Goal: Task Accomplishment & Management: Manage account settings

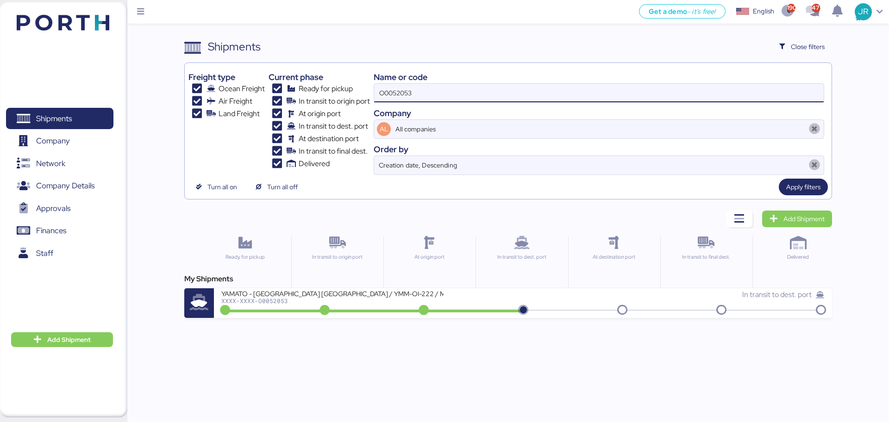
drag, startPoint x: 426, startPoint y: 88, endPoint x: 236, endPoint y: 103, distance: 190.8
click at [237, 103] on div "Freight type Ocean Freight Air Freight Land Freight Current phase Ready for pic…" at bounding box center [507, 121] width 639 height 108
paste input "1922"
type input "O0051922"
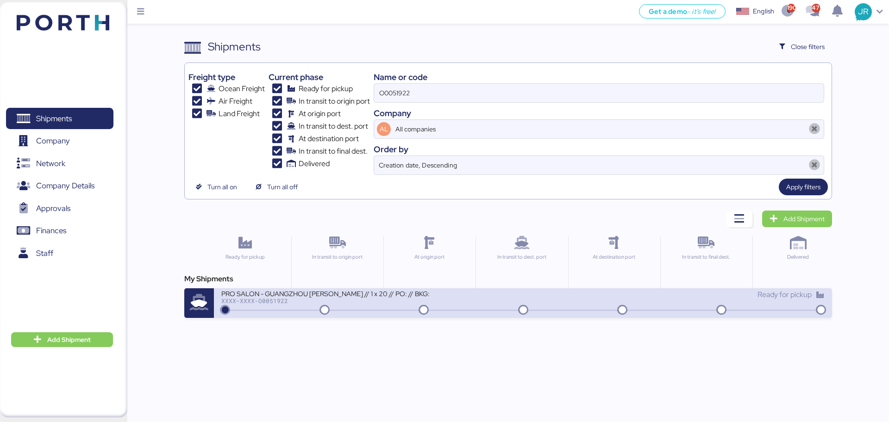
click at [258, 300] on div "XXXX-XXXX-O0051922" at bounding box center [332, 301] width 222 height 6
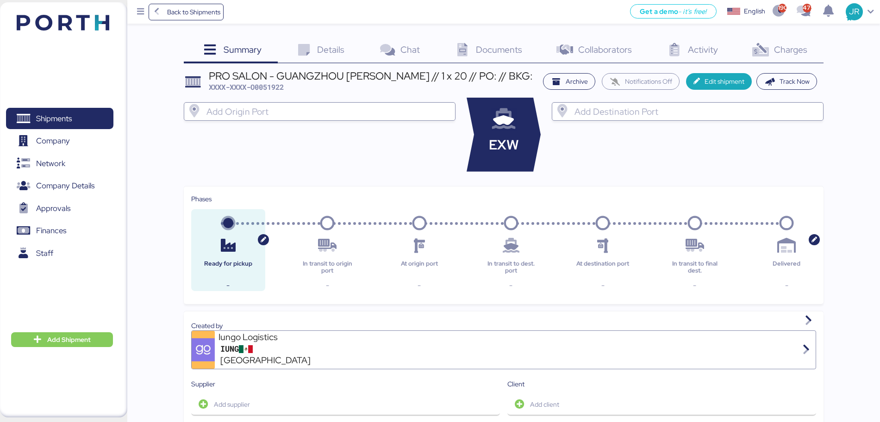
click at [788, 52] on span "Charges" at bounding box center [790, 50] width 33 height 12
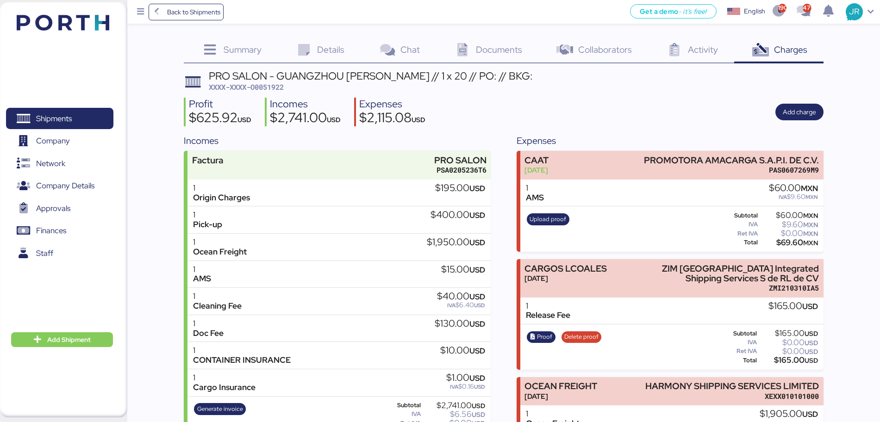
click at [498, 56] on div "Documents 0" at bounding box center [487, 50] width 102 height 25
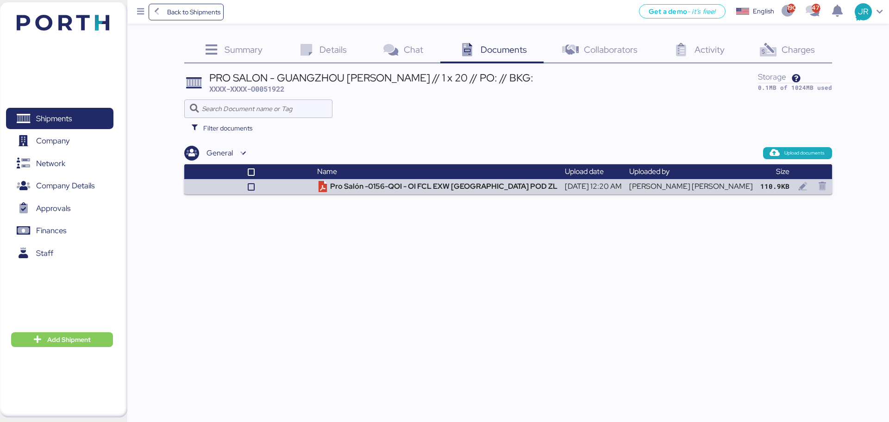
click at [792, 44] on span "Charges" at bounding box center [797, 50] width 33 height 12
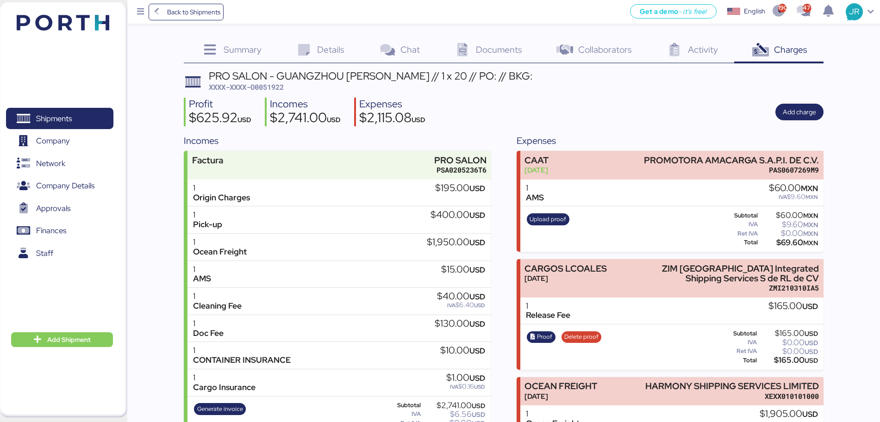
click at [263, 87] on span "XXXX-XXXX-O0051922" at bounding box center [246, 86] width 75 height 9
copy span "O0051922"
click at [848, 58] on div "Summary 0 Details 0 Chat 0 Documents 0 Collaborators 0 Activity 0 Charges 0 PRO…" at bounding box center [440, 298] width 880 height 596
click at [150, 265] on div "Summary 0 Details 0 Chat 0 Documents 0 Collaborators 0 Activity 0 Charges 0 PRO…" at bounding box center [440, 298] width 880 height 596
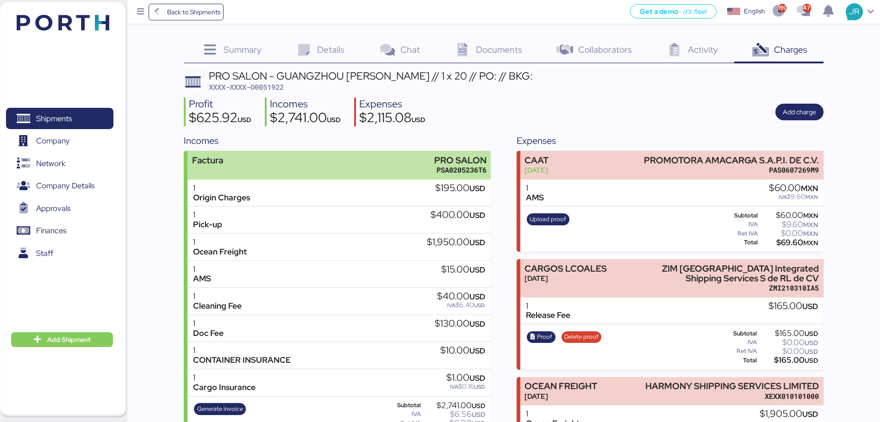
click at [385, 168] on div "Factura PRO SALON PSA0205236T6" at bounding box center [338, 165] width 303 height 28
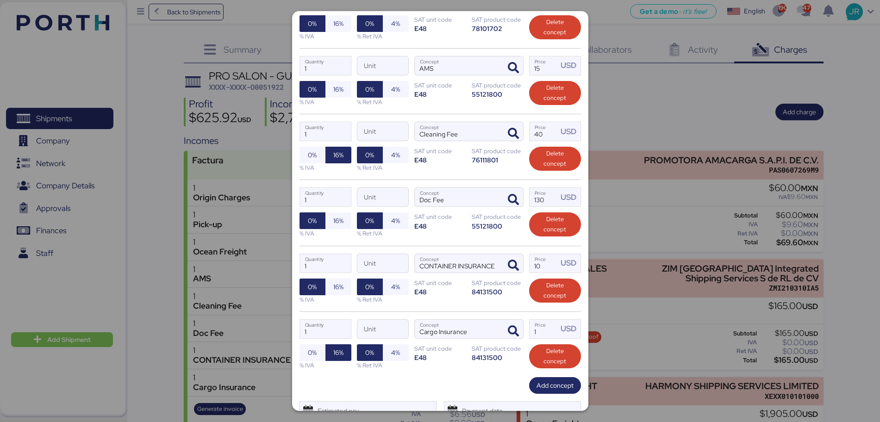
scroll to position [371, 0]
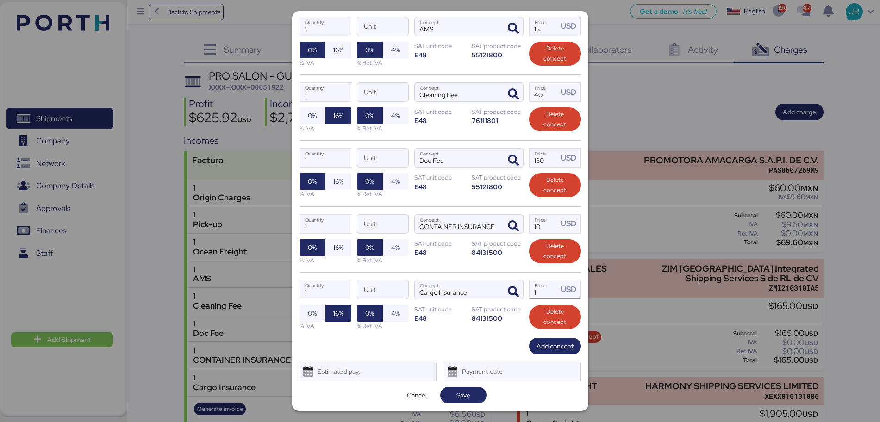
click at [560, 292] on div "USD" at bounding box center [569, 290] width 19 height 12
click at [536, 292] on input "1" at bounding box center [543, 289] width 29 height 19
type input "75"
click at [460, 393] on span "Save" at bounding box center [463, 395] width 14 height 11
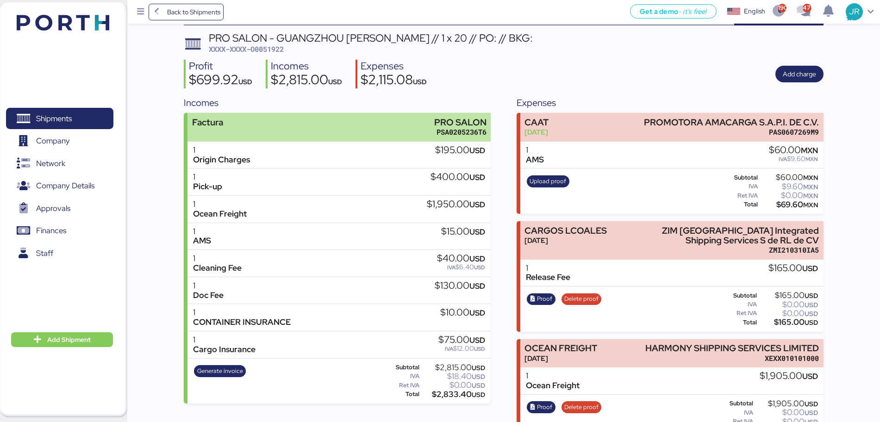
scroll to position [58, 0]
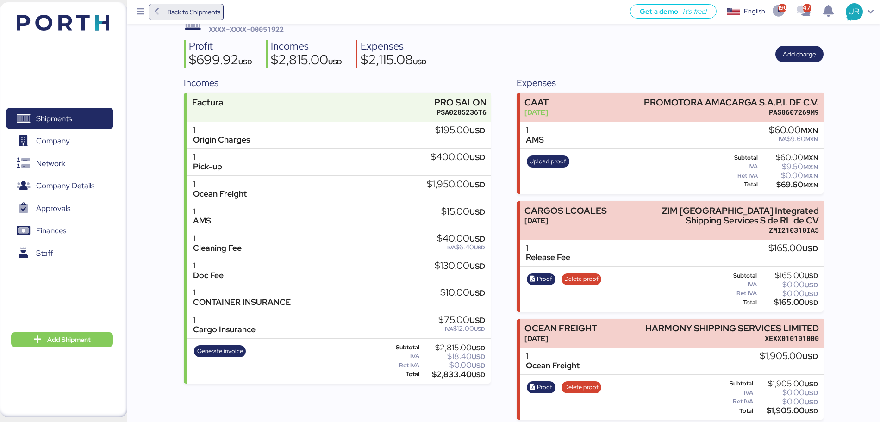
click at [195, 14] on span "Back to Shipments" at bounding box center [193, 11] width 53 height 11
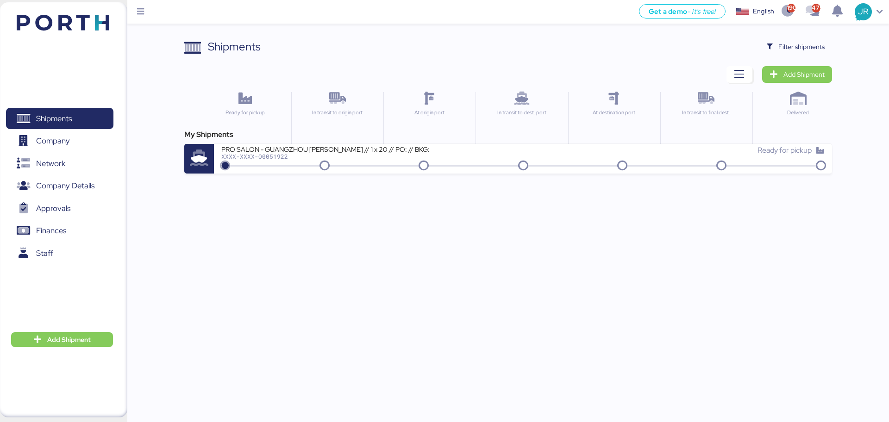
click at [767, 48] on icon "button" at bounding box center [769, 47] width 6 height 6
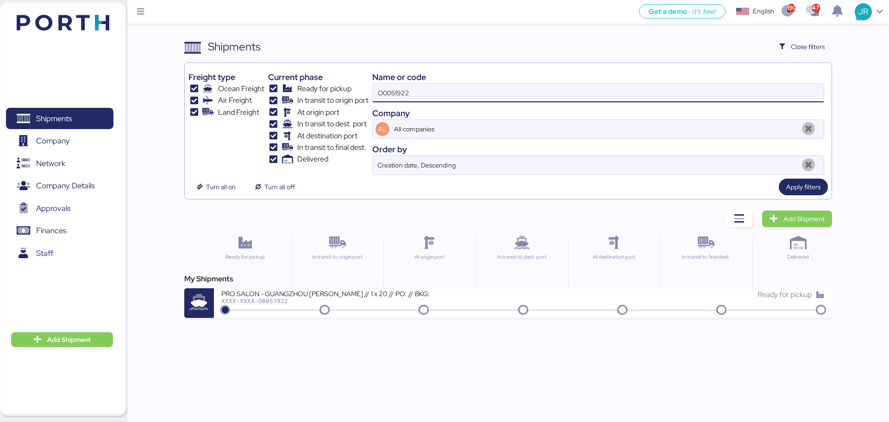
drag, startPoint x: 421, startPoint y: 88, endPoint x: 317, endPoint y: 88, distance: 103.7
click at [317, 88] on div "Freight type Ocean Freight Air Freight Land Freight Current phase Ready for pic…" at bounding box center [507, 121] width 639 height 108
paste input "0808"
type input "O0050808"
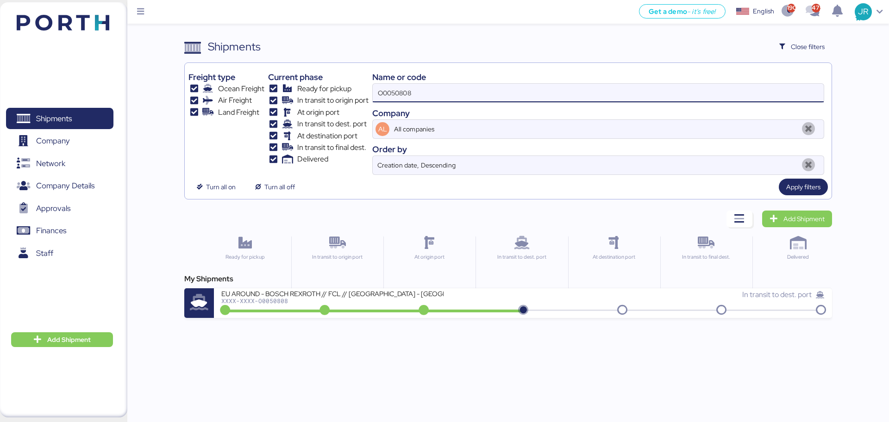
click at [280, 300] on div "XXXX-XXXX-O0050808" at bounding box center [332, 301] width 222 height 6
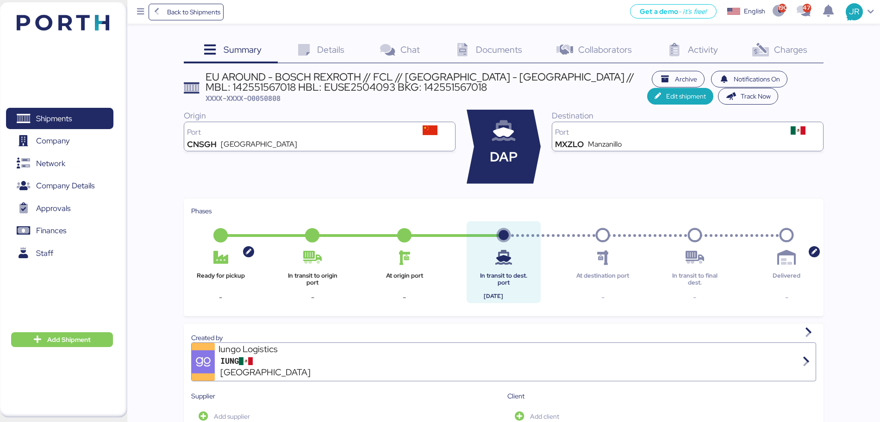
click at [785, 40] on div "Charges 0" at bounding box center [778, 50] width 89 height 25
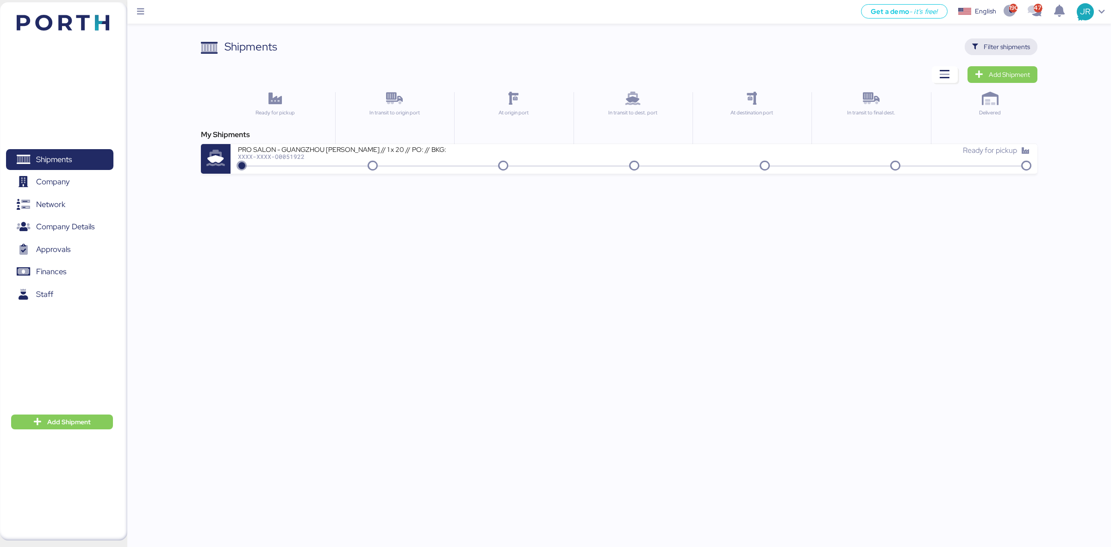
click at [1007, 51] on span "Filter shipments" at bounding box center [1006, 46] width 46 height 11
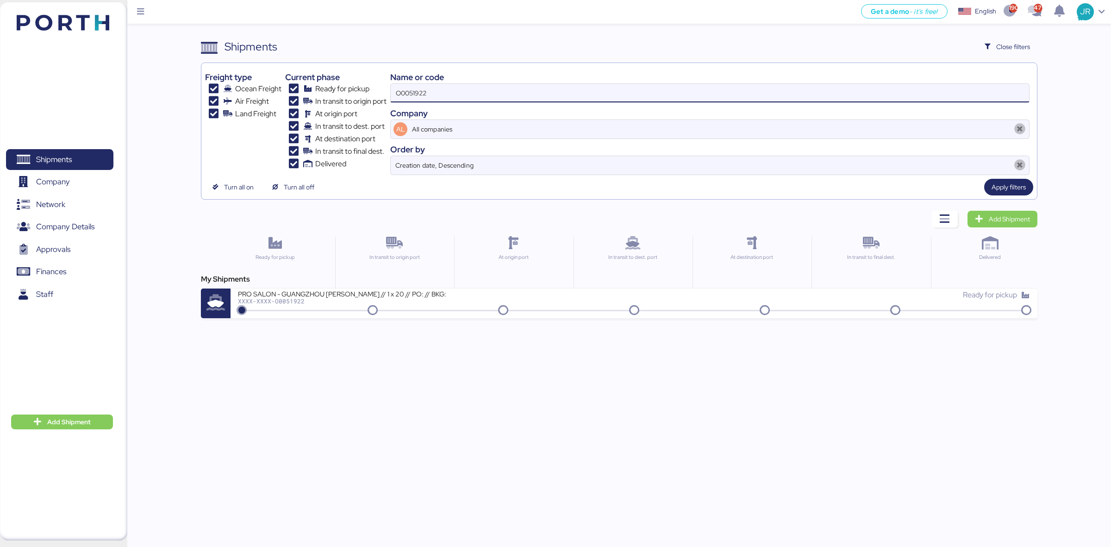
drag, startPoint x: 412, startPoint y: 93, endPoint x: 295, endPoint y: 109, distance: 118.3
click at [295, 109] on div "Freight type Ocean Freight Air Freight Land Freight Current phase Ready for pic…" at bounding box center [618, 121] width 827 height 108
paste input "2014"
type input "O0052014"
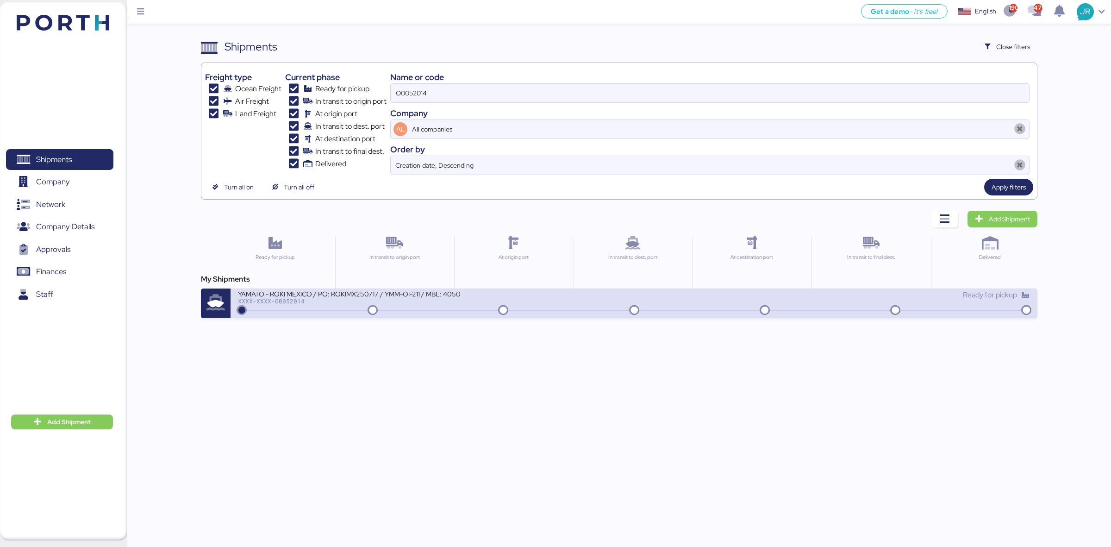
click at [415, 295] on div "YAMATO - ROKI MEXICO / PO: ROKIMX250717 / YMM-OI-211 / MBL: 40500428417 / HBL: …" at bounding box center [349, 293] width 222 height 8
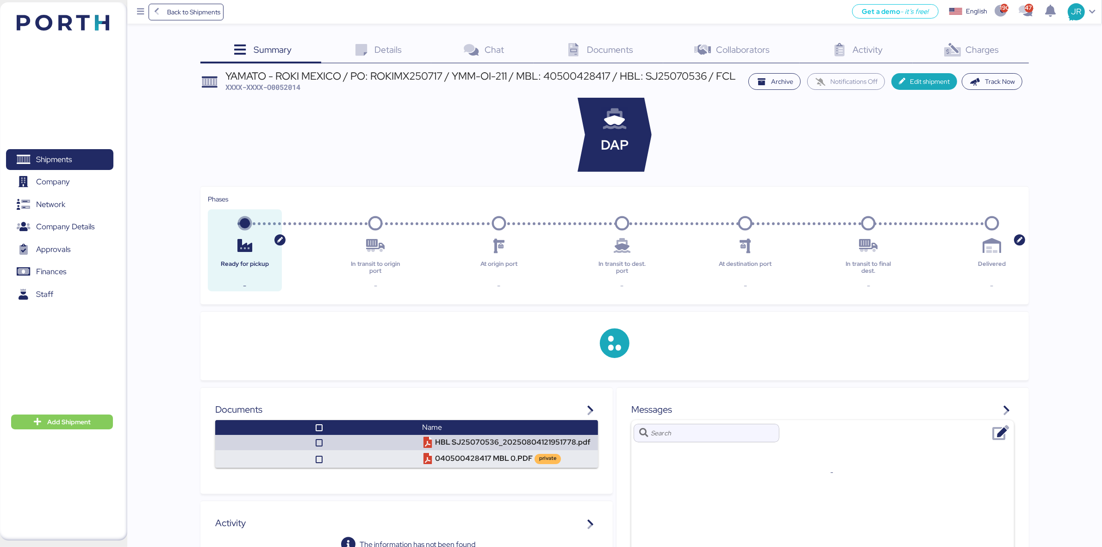
click at [1002, 51] on div "Charges 0" at bounding box center [971, 50] width 116 height 25
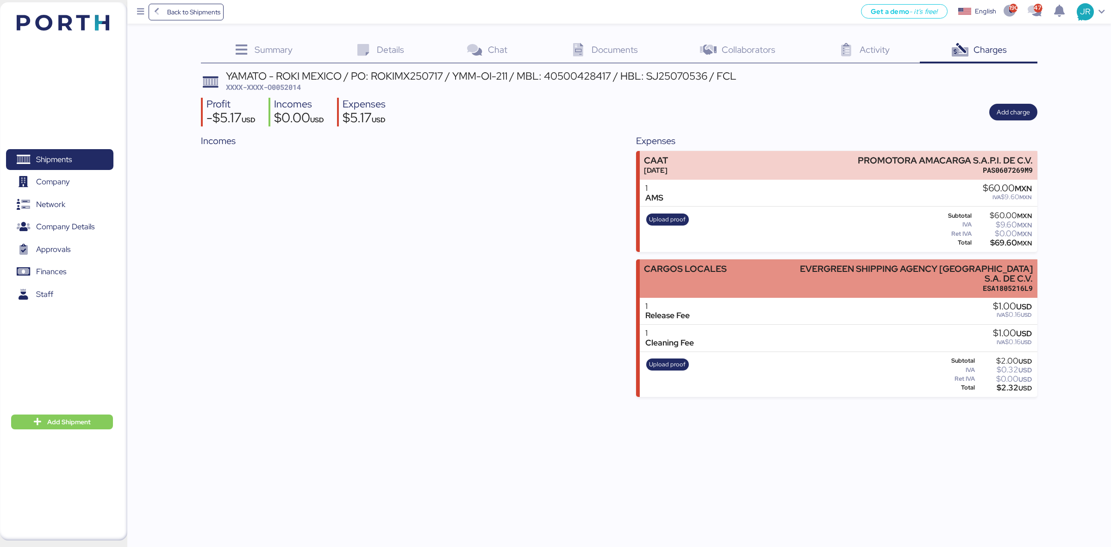
click at [891, 283] on div "ESA1805216L9" at bounding box center [915, 288] width 233 height 10
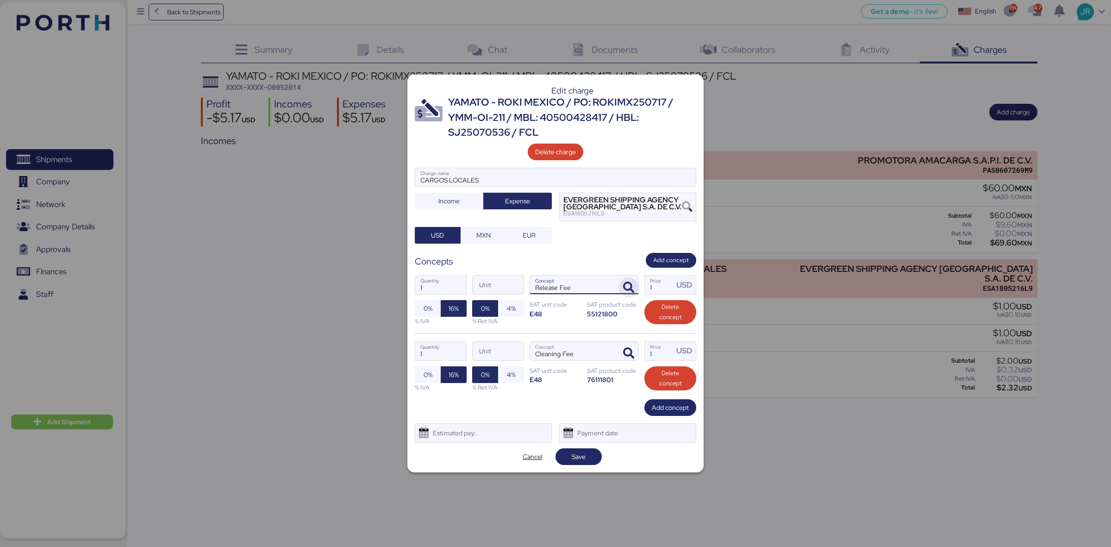
click at [619, 283] on span "button" at bounding box center [628, 287] width 19 height 19
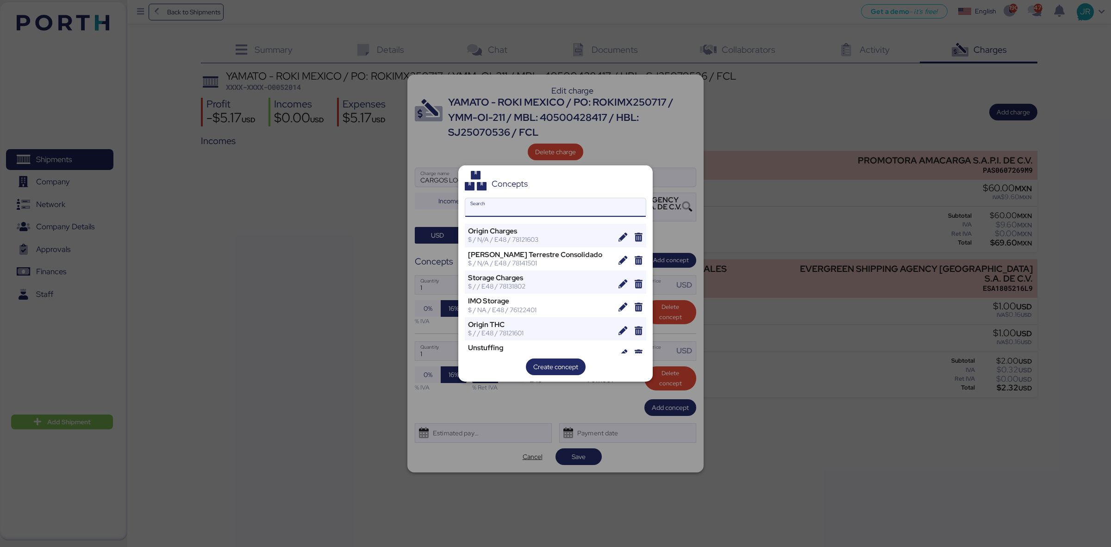
click at [702, 227] on div at bounding box center [555, 273] width 1111 height 547
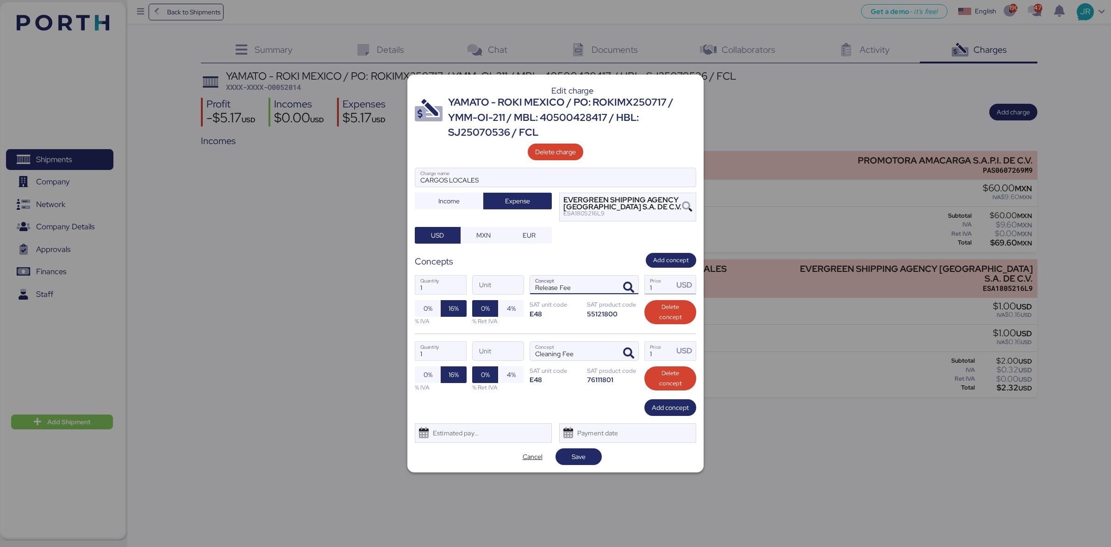
click at [662, 279] on input "1" at bounding box center [659, 284] width 29 height 19
type input "70"
click at [659, 353] on input "1" at bounding box center [659, 351] width 29 height 19
type input "40"
click at [485, 431] on div "Estimated payment date" at bounding box center [483, 432] width 137 height 19
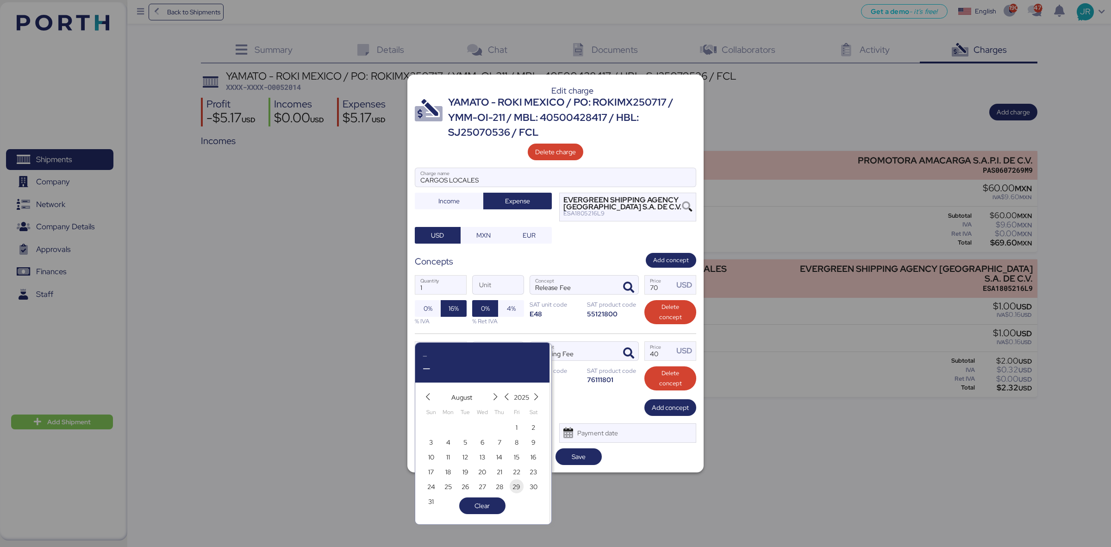
click at [513, 482] on span "29" at bounding box center [516, 486] width 8 height 11
type input "Aug 29, 2025"
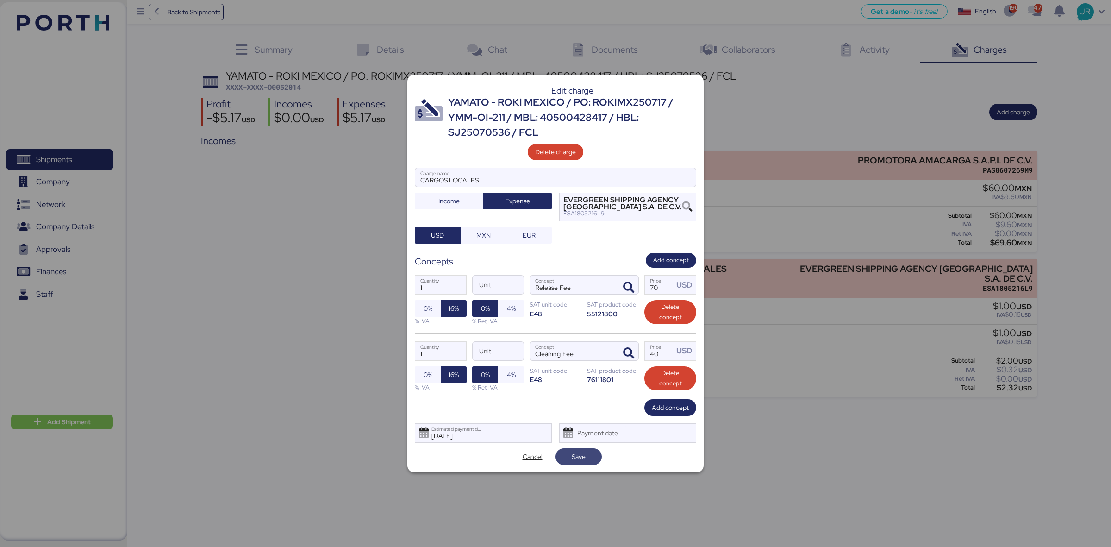
click at [592, 451] on span "Save" at bounding box center [578, 456] width 31 height 13
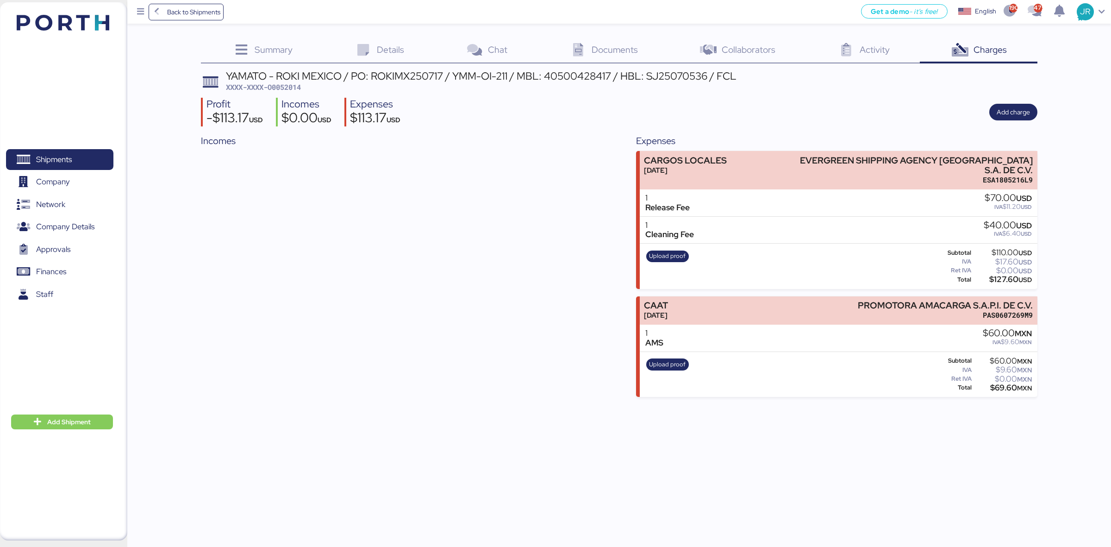
click at [287, 86] on span "XXXX-XXXX-O0052014" at bounding box center [263, 86] width 75 height 9
copy span "O0052014"
click at [50, 153] on span "Shipments" at bounding box center [60, 159] width 100 height 13
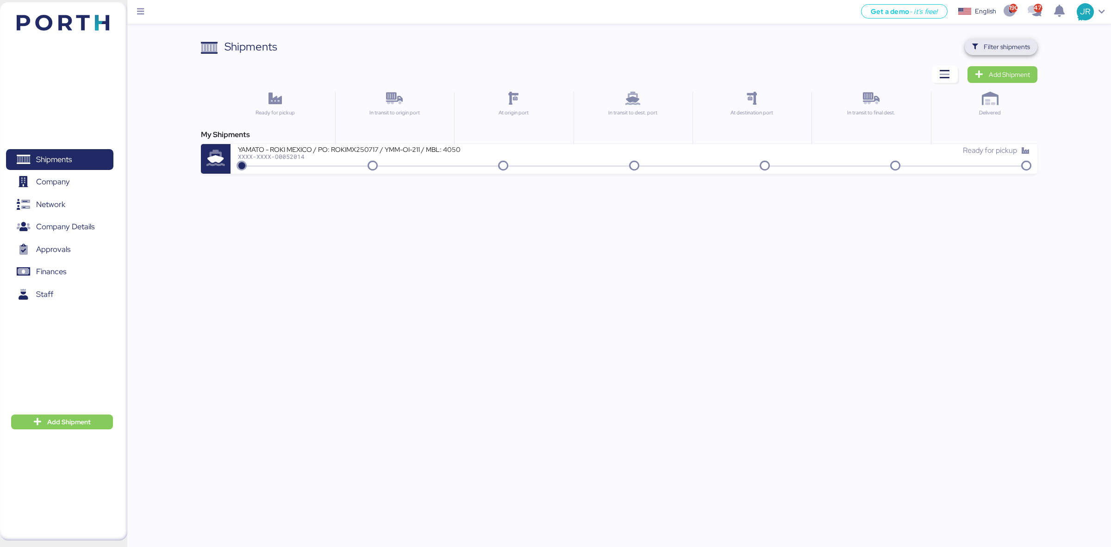
click at [991, 50] on span "Filter shipments" at bounding box center [1006, 46] width 46 height 11
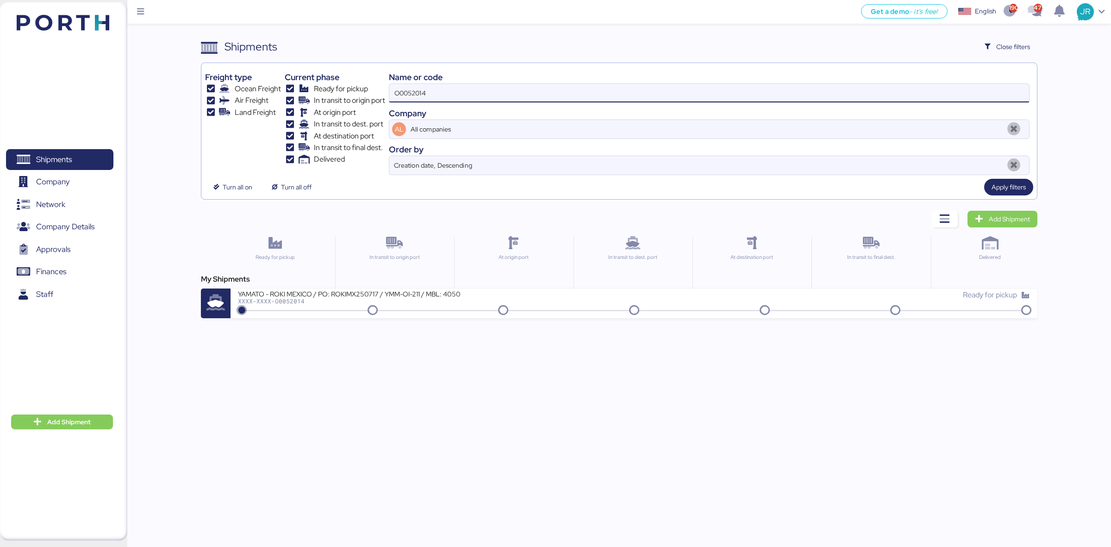
drag, startPoint x: 498, startPoint y: 87, endPoint x: 310, endPoint y: 103, distance: 188.2
click at [315, 103] on div "Freight type Ocean Freight Air Freight Land Freight Current phase Ready for pic…" at bounding box center [618, 121] width 827 height 108
paste input "1899"
type input "O0051899"
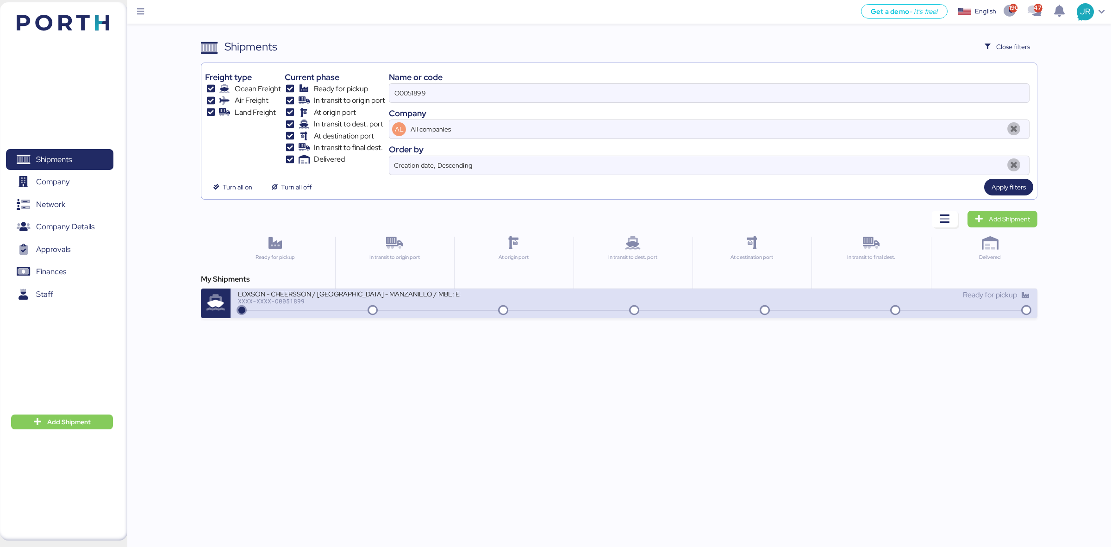
click at [317, 302] on div "XXXX-XXXX-O0051899" at bounding box center [349, 301] width 222 height 6
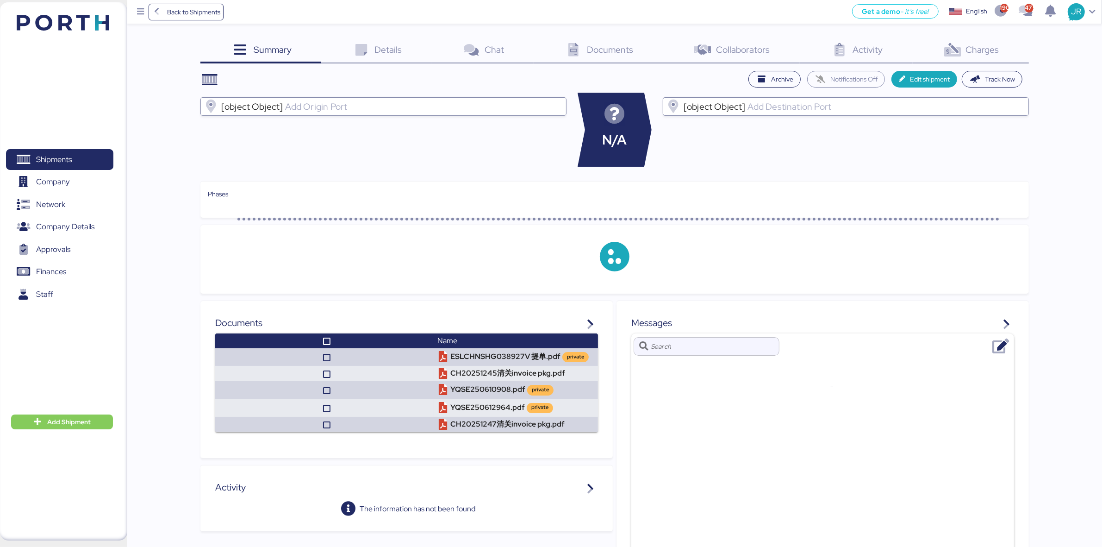
click at [964, 49] on div "Charges 0" at bounding box center [971, 50] width 116 height 25
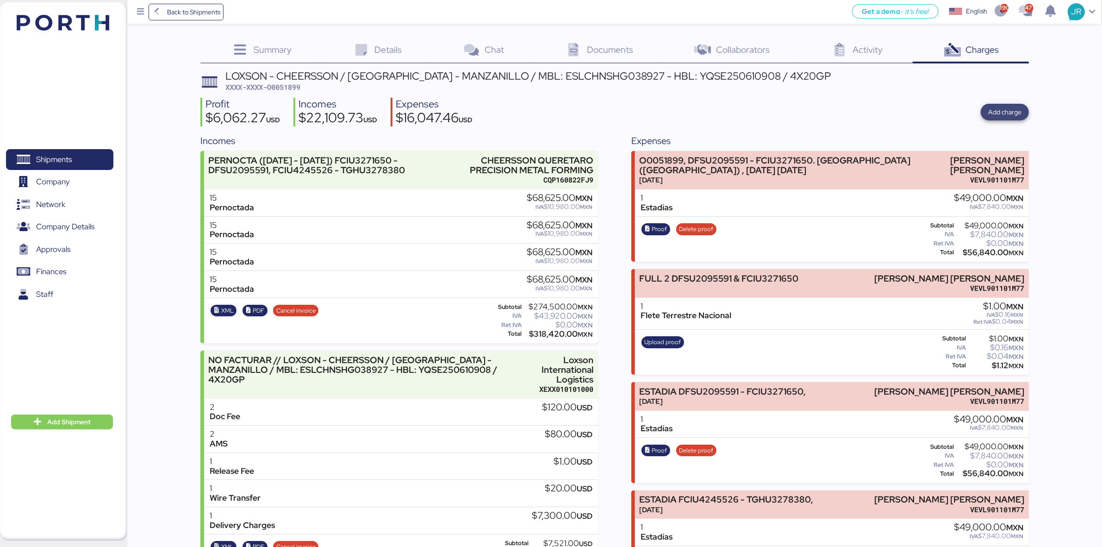
click at [997, 109] on span "Add charge" at bounding box center [1004, 111] width 33 height 11
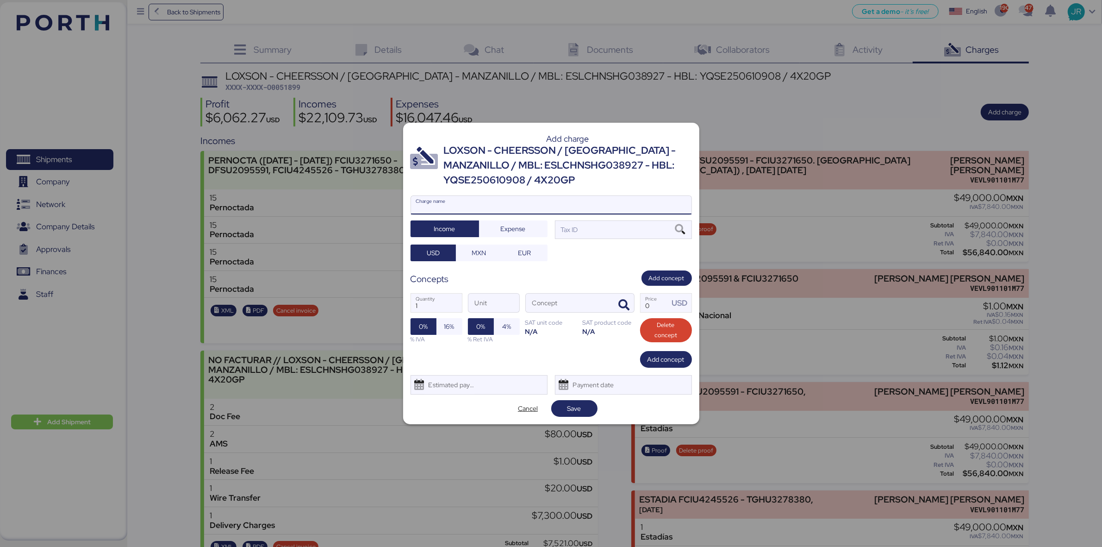
click at [440, 202] on input "Charge name" at bounding box center [551, 205] width 280 height 19
type input "DEMORAS AL 7 DE SEPTIEMBRE"
click at [493, 218] on div at bounding box center [551, 218] width 280 height 9
click at [493, 214] on input "DEMORAS AL 7 DE SEPTIEMBRE" at bounding box center [551, 205] width 280 height 19
click at [494, 227] on span "Expense" at bounding box center [513, 228] width 54 height 13
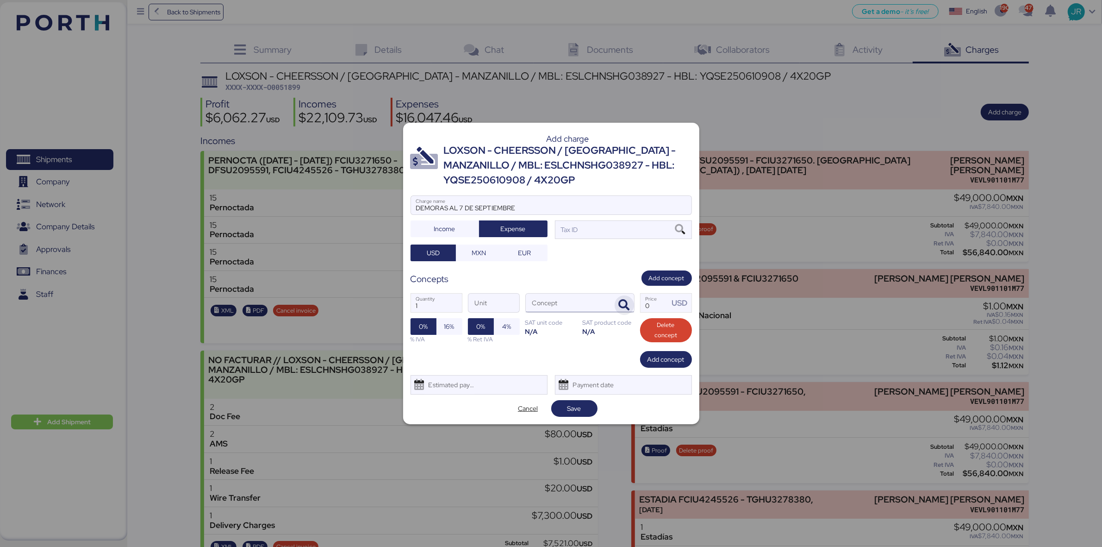
click at [617, 303] on span "button" at bounding box center [624, 304] width 19 height 19
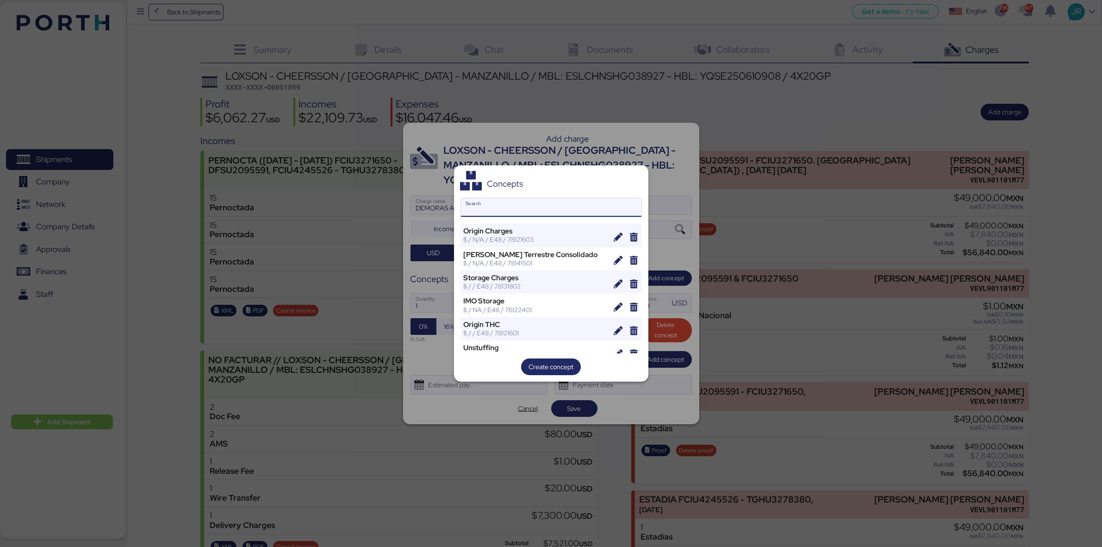
click at [491, 209] on input "Search" at bounding box center [551, 207] width 180 height 19
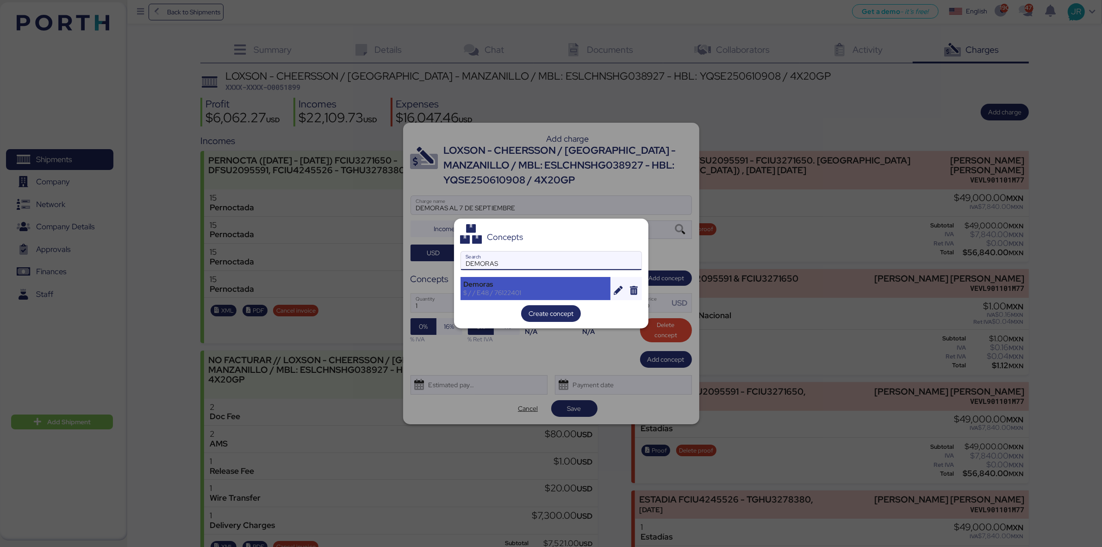
type input "DEMORAS"
click at [523, 281] on div "Demoras" at bounding box center [536, 284] width 144 height 8
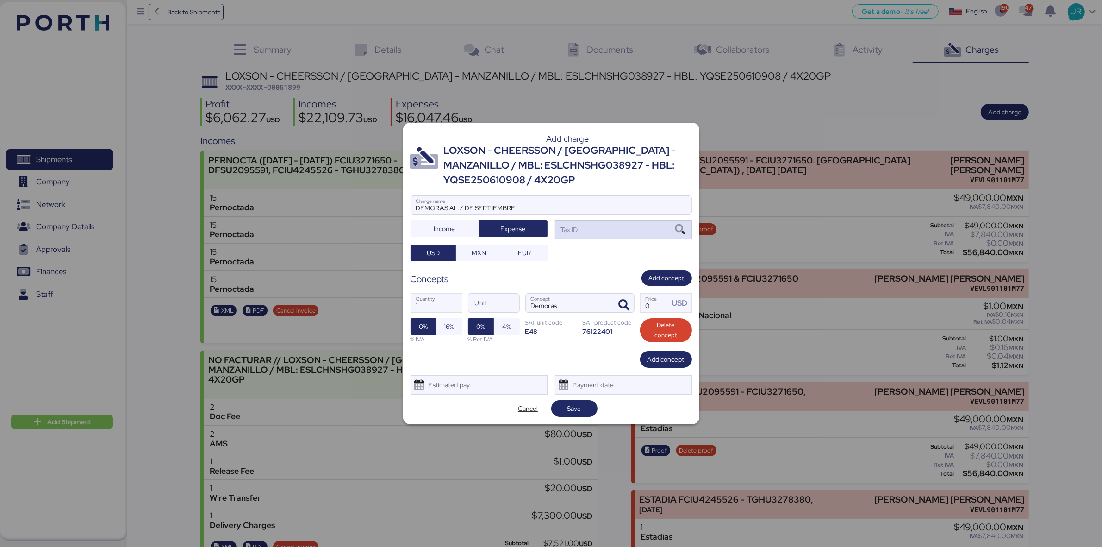
click at [681, 227] on icon at bounding box center [680, 229] width 16 height 10
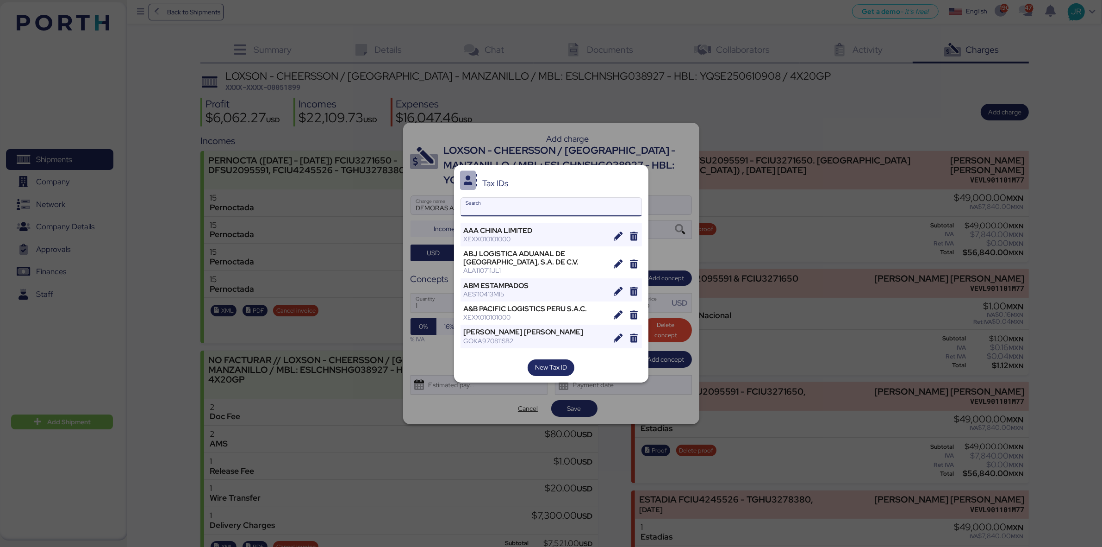
click at [493, 211] on input "Search" at bounding box center [551, 207] width 180 height 19
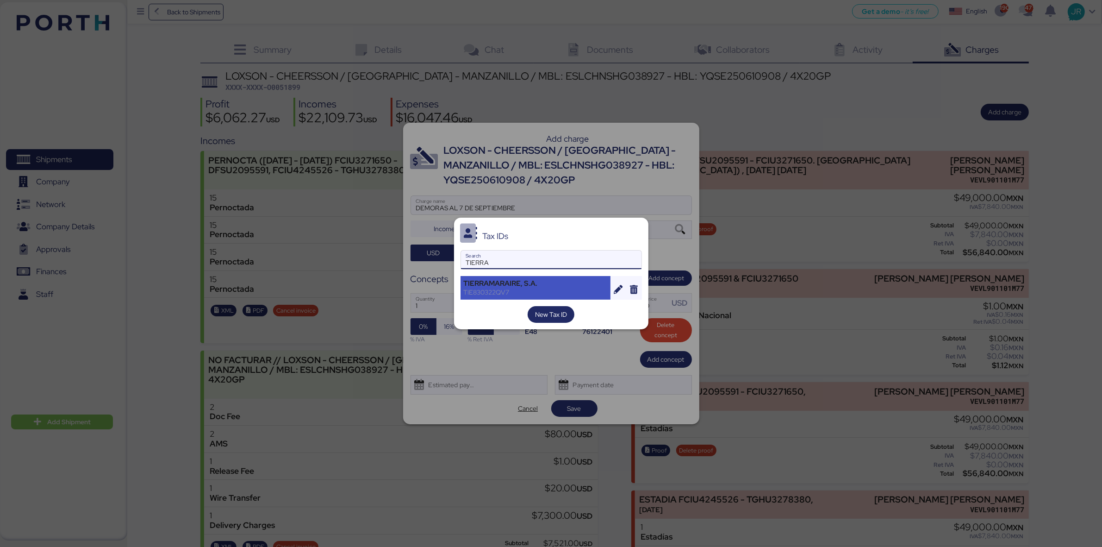
type input "TIERRA"
click at [513, 287] on div "TIERRAMARAIRE, S.A." at bounding box center [536, 283] width 144 height 8
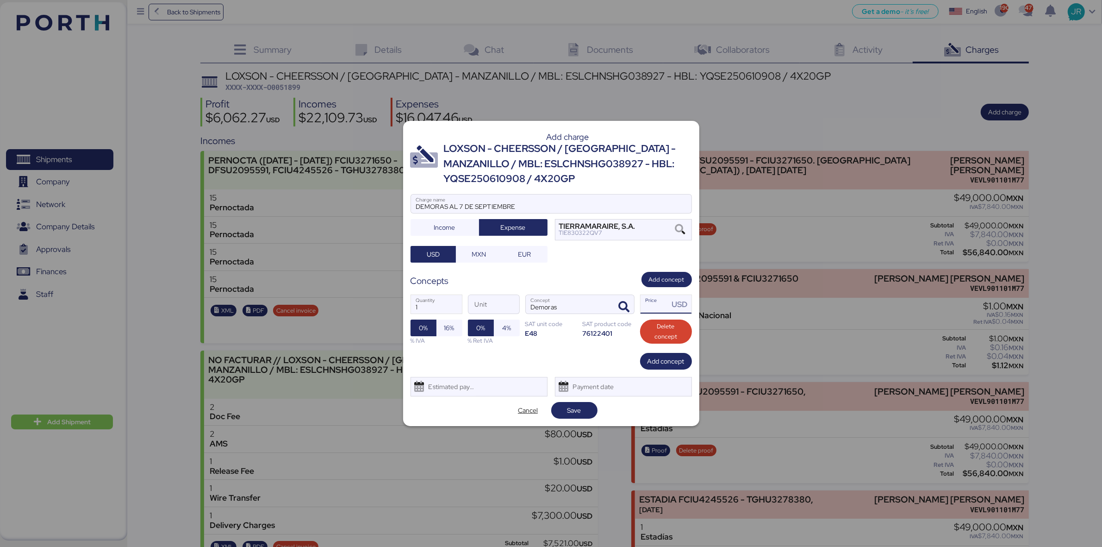
click at [644, 308] on input "Price USD" at bounding box center [655, 304] width 29 height 19
click at [651, 308] on input "Price USD" at bounding box center [655, 304] width 29 height 19
type input "1"
click at [449, 329] on span "16%" at bounding box center [449, 327] width 10 height 11
click at [456, 382] on div "Estimated payment date" at bounding box center [449, 386] width 55 height 19
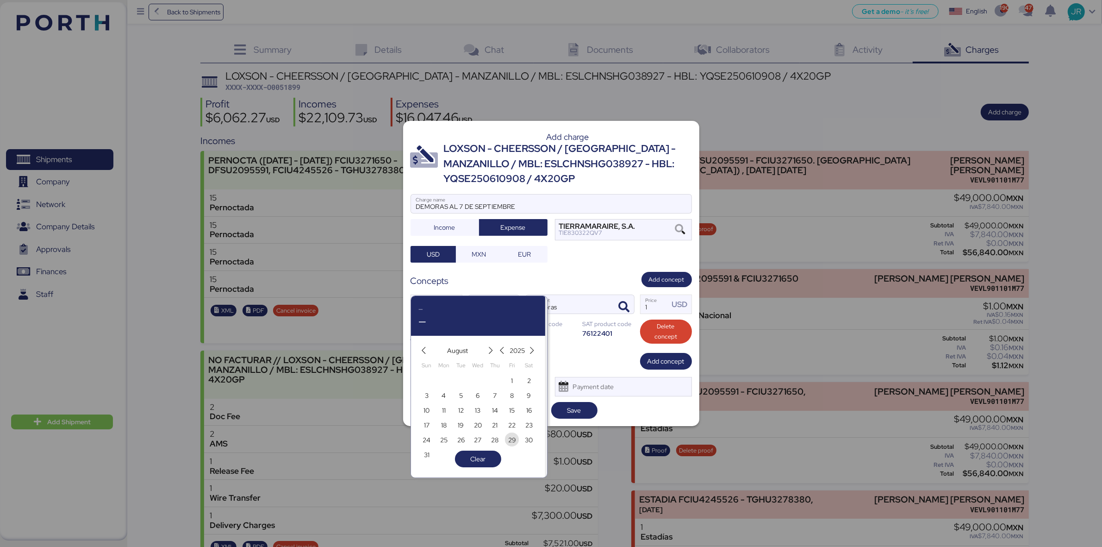
drag, startPoint x: 514, startPoint y: 442, endPoint x: 521, endPoint y: 435, distance: 9.5
click at [514, 442] on span "29" at bounding box center [512, 439] width 8 height 11
type input "Aug 29, 2025"
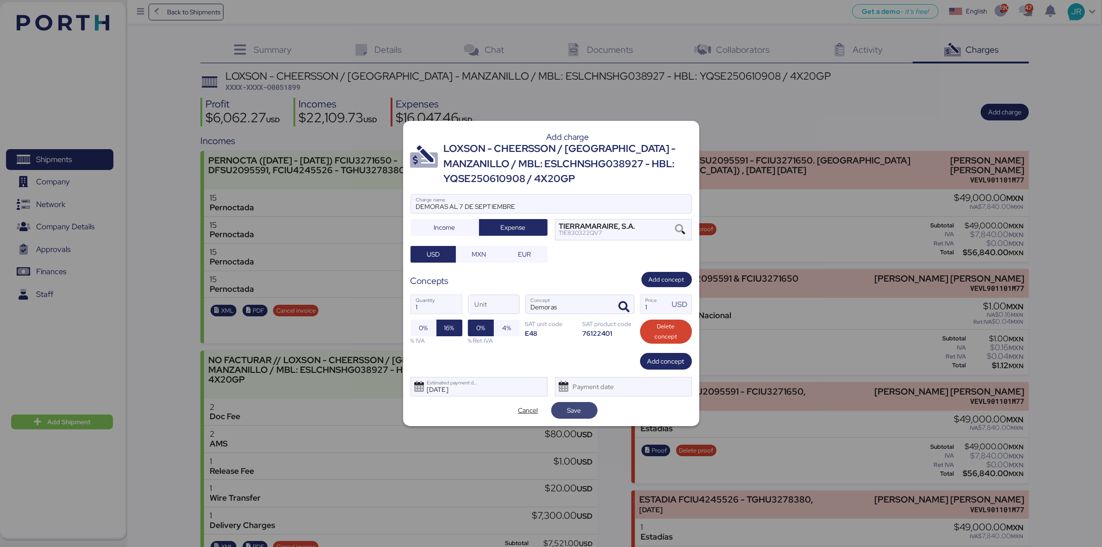
click at [569, 410] on span "Save" at bounding box center [574, 409] width 14 height 11
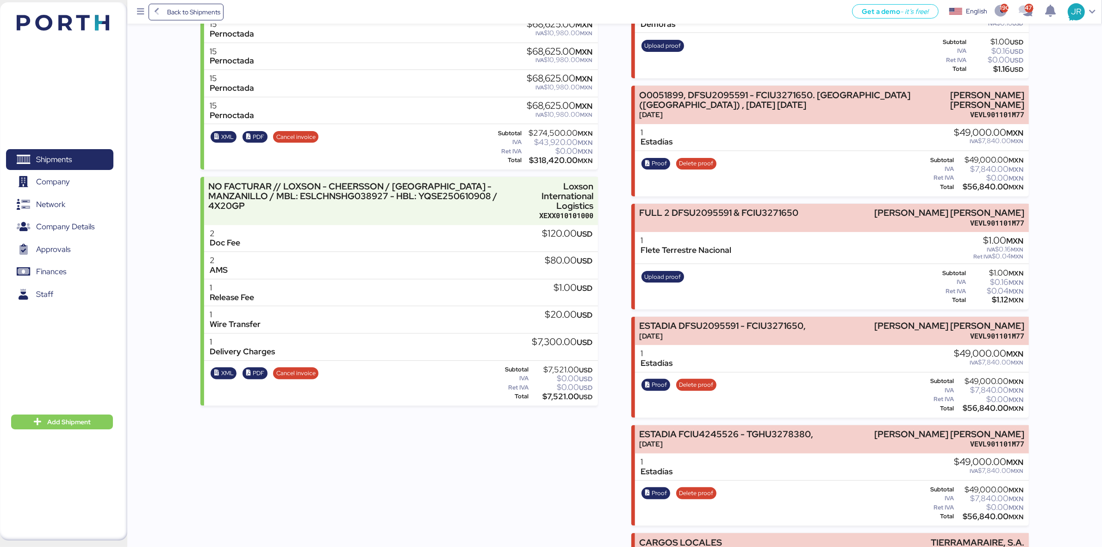
scroll to position [58, 0]
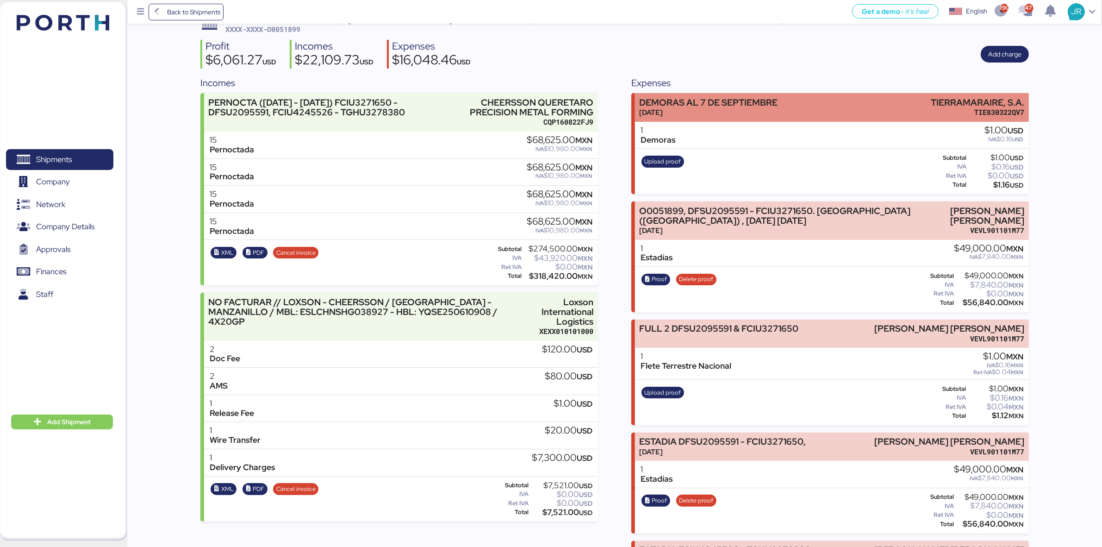
click at [834, 116] on div "DEMORAS AL 7 DE SEPTIEMBRE Aug 29, 2025 TIERRAMARAIRE, S.A. TIE830322QV7" at bounding box center [832, 107] width 394 height 28
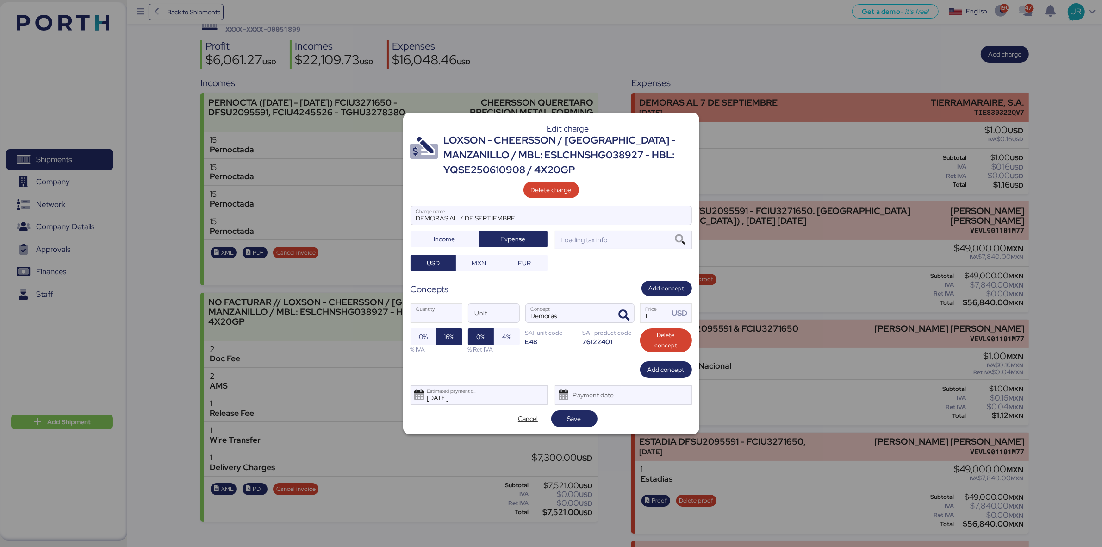
scroll to position [0, 0]
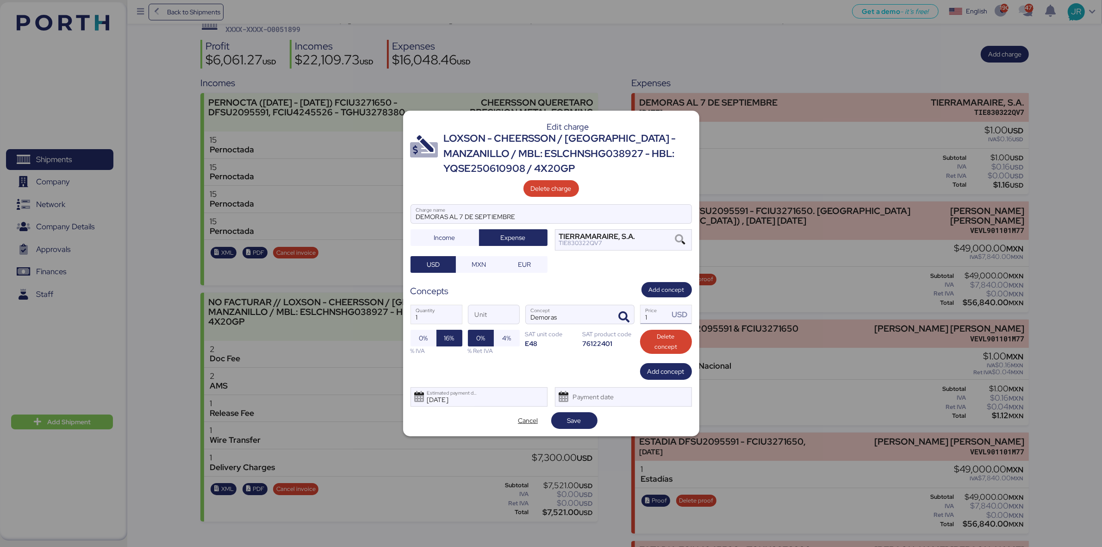
click at [662, 312] on input "1" at bounding box center [655, 314] width 29 height 19
type input "15575"
click at [580, 416] on span "Save" at bounding box center [574, 420] width 14 height 11
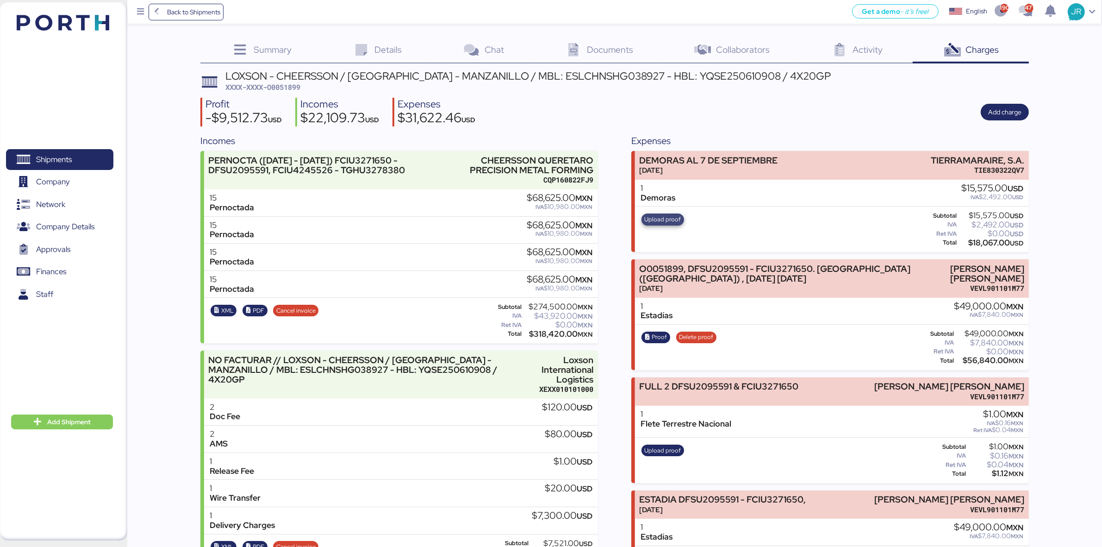
click at [651, 221] on span "Upload proof" at bounding box center [663, 219] width 37 height 10
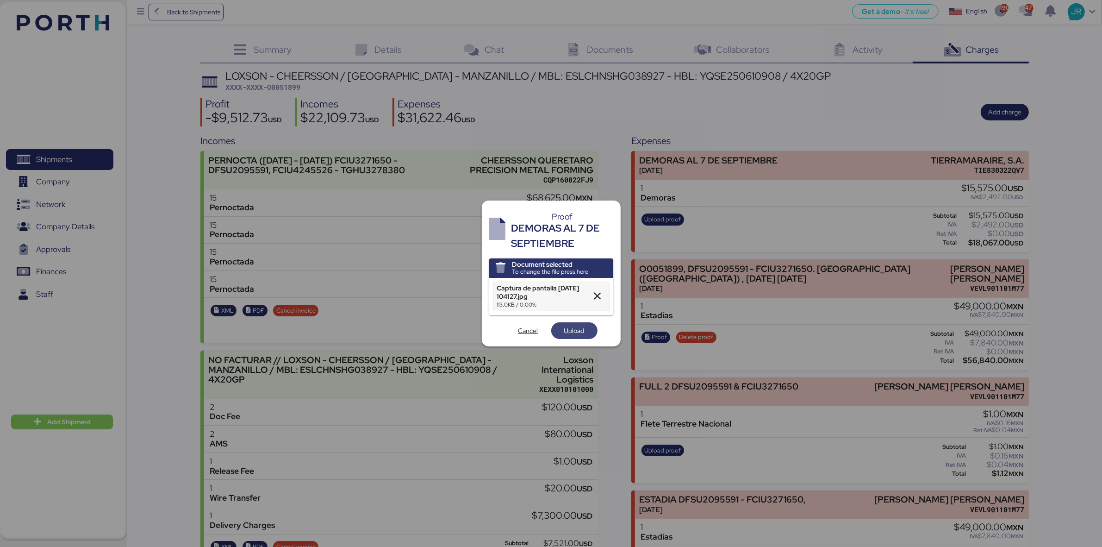
click at [572, 330] on span "Upload" at bounding box center [574, 330] width 20 height 11
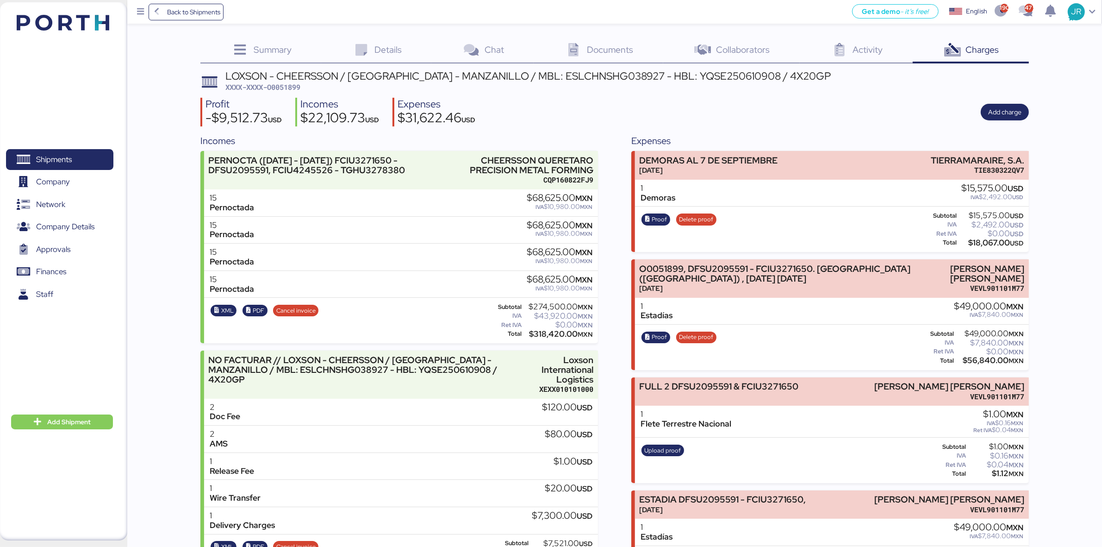
click at [272, 88] on span "XXXX-XXXX-O0051899" at bounding box center [262, 86] width 75 height 9
copy span "O0051899"
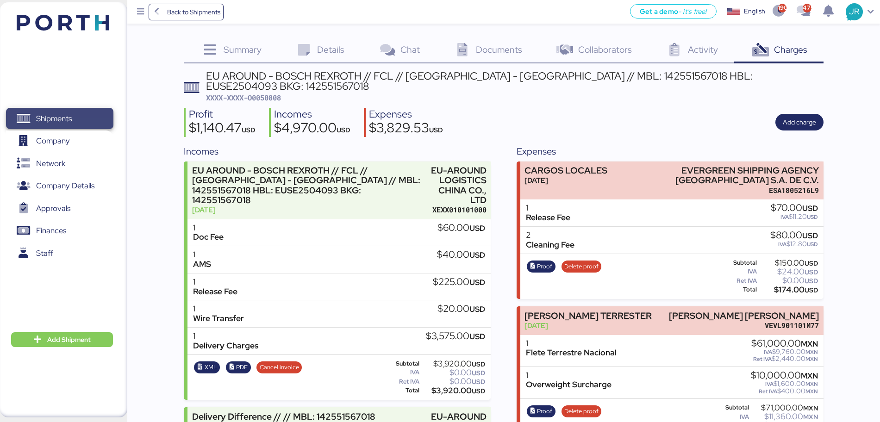
click at [42, 116] on span "Shipments" at bounding box center [54, 118] width 36 height 13
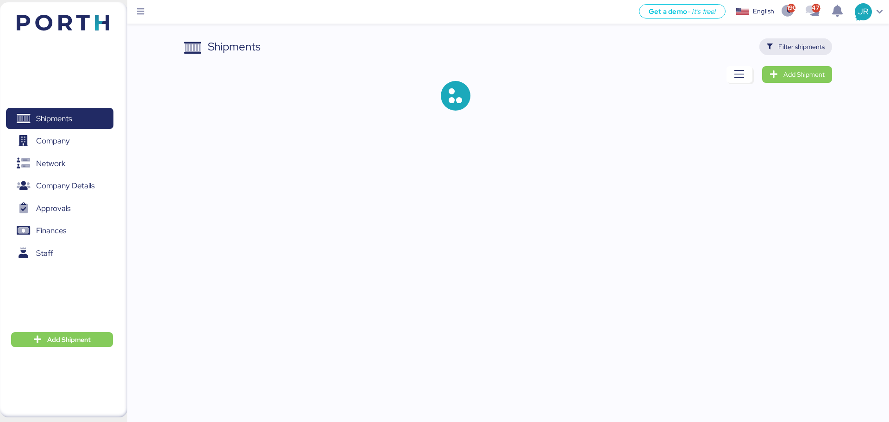
click at [768, 51] on span "Filter shipments" at bounding box center [795, 46] width 58 height 13
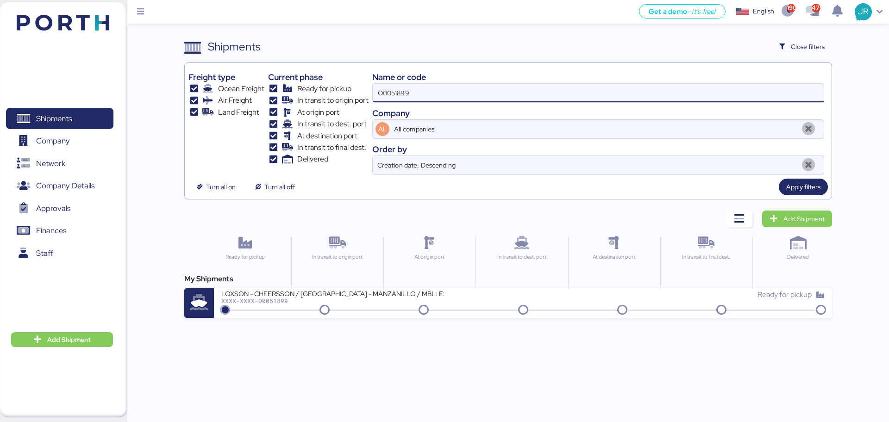
drag, startPoint x: 426, startPoint y: 91, endPoint x: 249, endPoint y: 91, distance: 177.3
click at [250, 91] on div "Freight type Ocean Freight Air Freight Land Freight Current phase Ready for pic…" at bounding box center [507, 121] width 639 height 108
paste input "2052"
type input "O0052052"
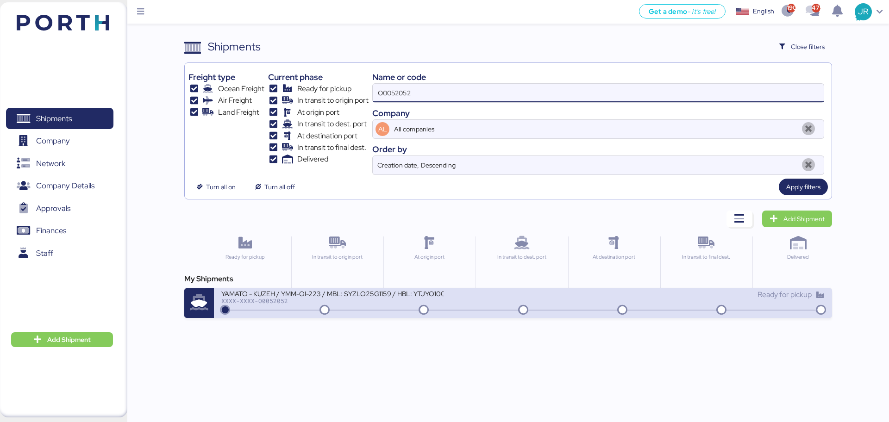
click at [259, 300] on div "XXXX-XXXX-O0052052" at bounding box center [332, 301] width 222 height 6
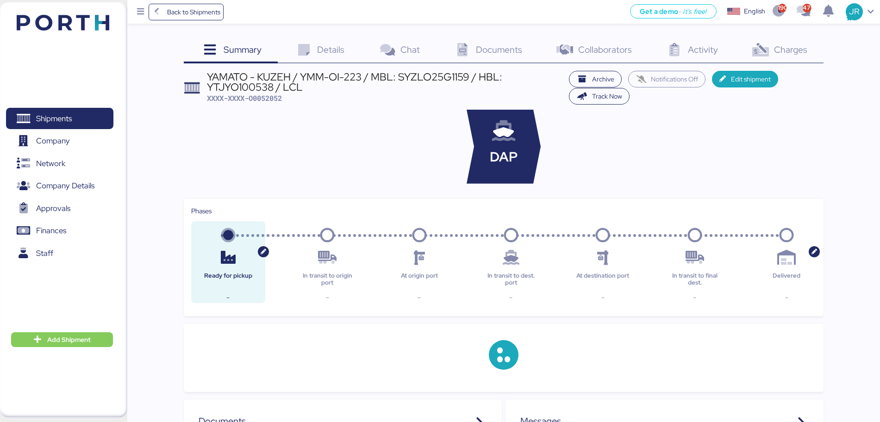
click at [778, 51] on span "Charges" at bounding box center [790, 50] width 33 height 12
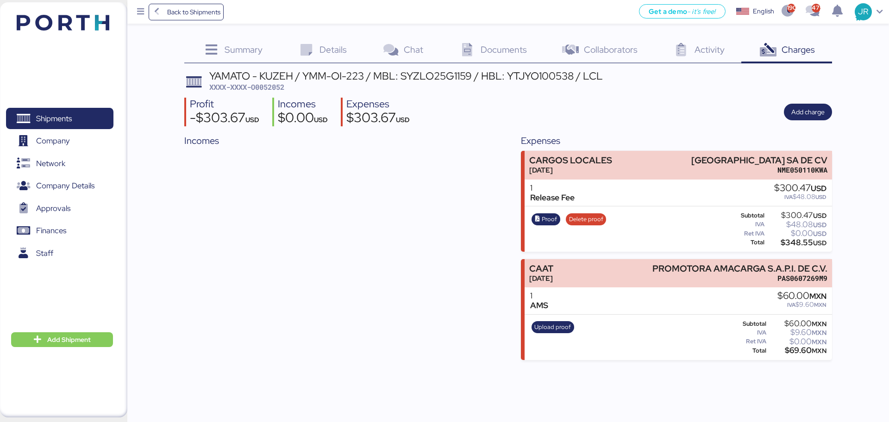
click at [266, 84] on span "XXXX-XXXX-O0052052" at bounding box center [246, 86] width 75 height 9
copy span "O0052052"
drag, startPoint x: 210, startPoint y: 11, endPoint x: 246, endPoint y: 3, distance: 36.9
click at [210, 11] on span "Back to Shipments" at bounding box center [193, 11] width 53 height 11
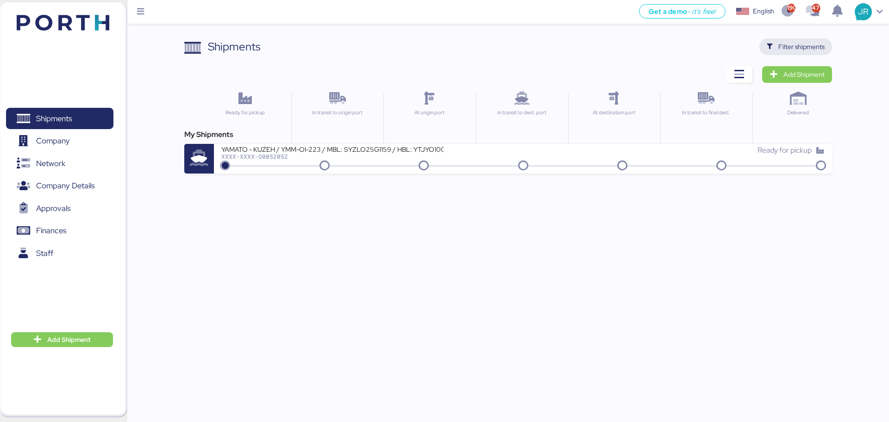
click at [795, 45] on span "Filter shipments" at bounding box center [801, 46] width 46 height 11
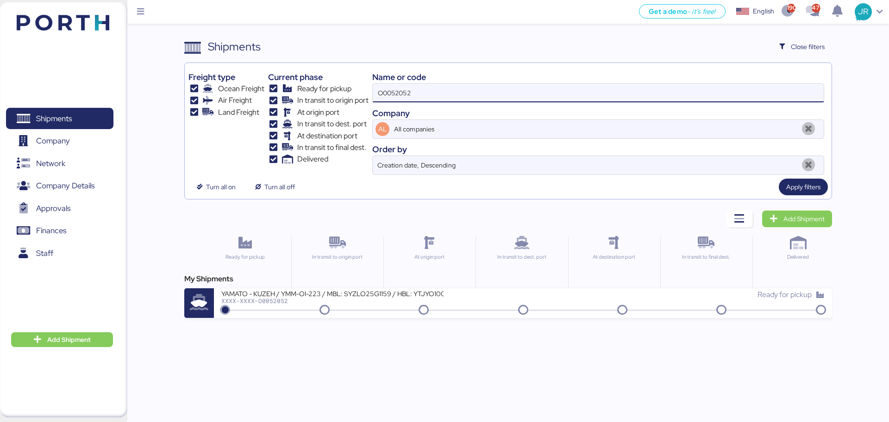
drag, startPoint x: 386, startPoint y: 95, endPoint x: 316, endPoint y: 96, distance: 69.4
click at [318, 96] on div "Freight type Ocean Freight Air Freight Land Freight Current phase Ready for pic…" at bounding box center [507, 121] width 639 height 108
paste input "192"
type input "O0051922"
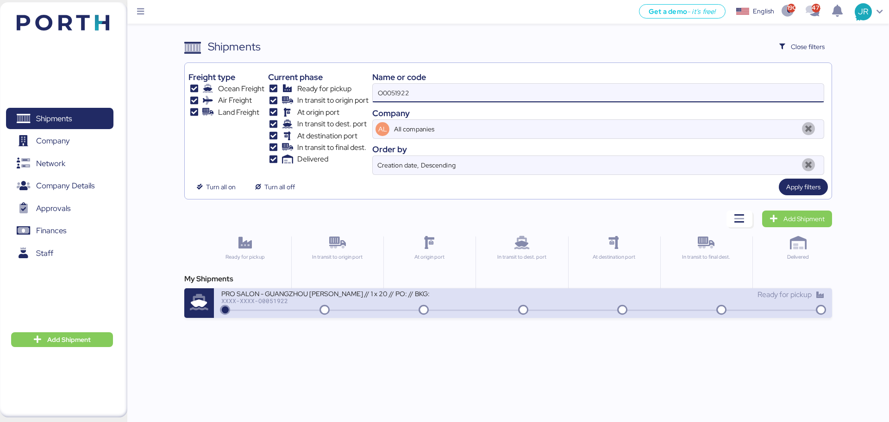
click at [299, 305] on div "PRO SALON - GUANGZHOU [PERSON_NAME] // 1 x 20 // PO: // BKG: XXXX-XXXX-O0051922" at bounding box center [371, 299] width 301 height 20
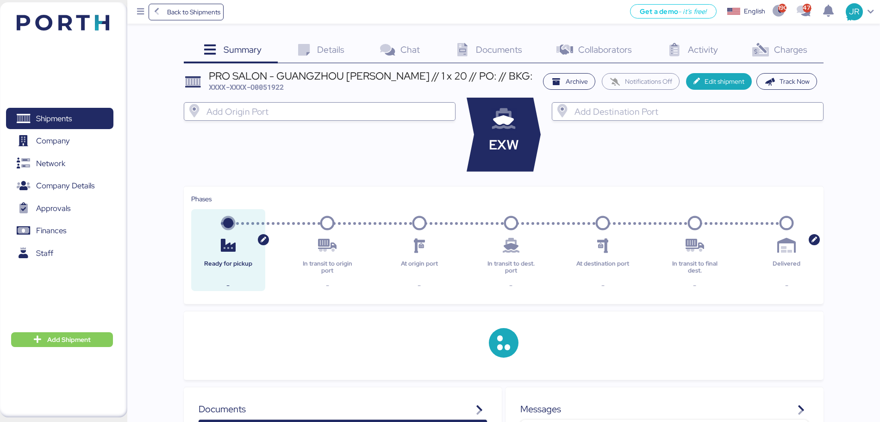
click at [793, 51] on span "Charges" at bounding box center [790, 50] width 33 height 12
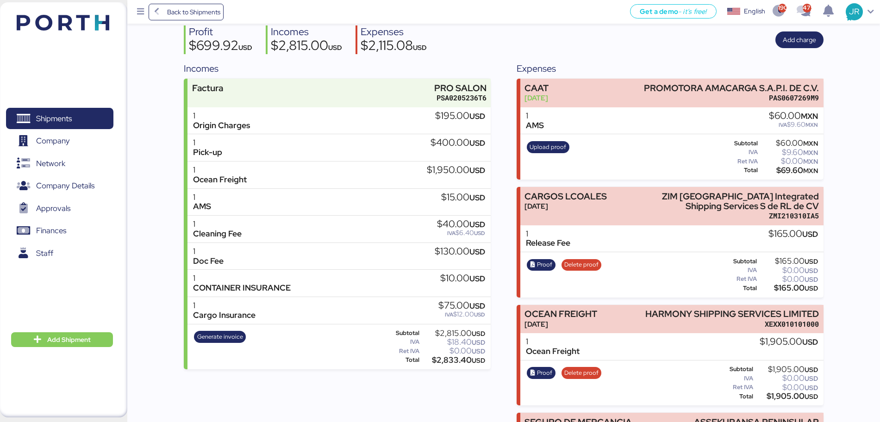
scroll to position [65, 0]
